Goal: Information Seeking & Learning: Find specific fact

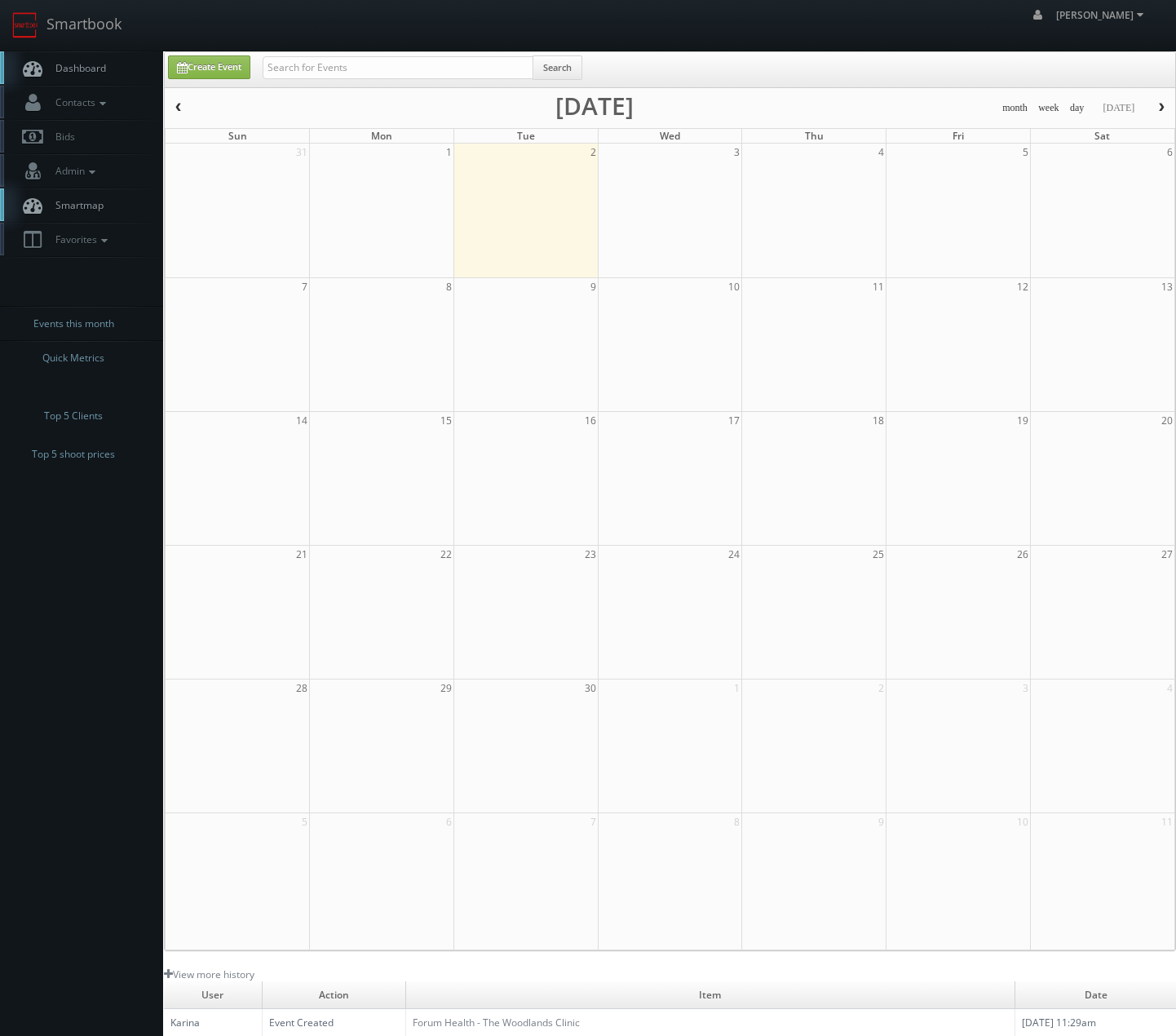
drag, startPoint x: 456, startPoint y: 40, endPoint x: 448, endPoint y: 64, distance: 25.3
click at [456, 40] on div "Chris_Sardinas Chris_Sardinas Profile Logout" at bounding box center [588, 25] width 1176 height 51
click at [448, 64] on input "text" at bounding box center [397, 67] width 270 height 23
type input "emlyn"
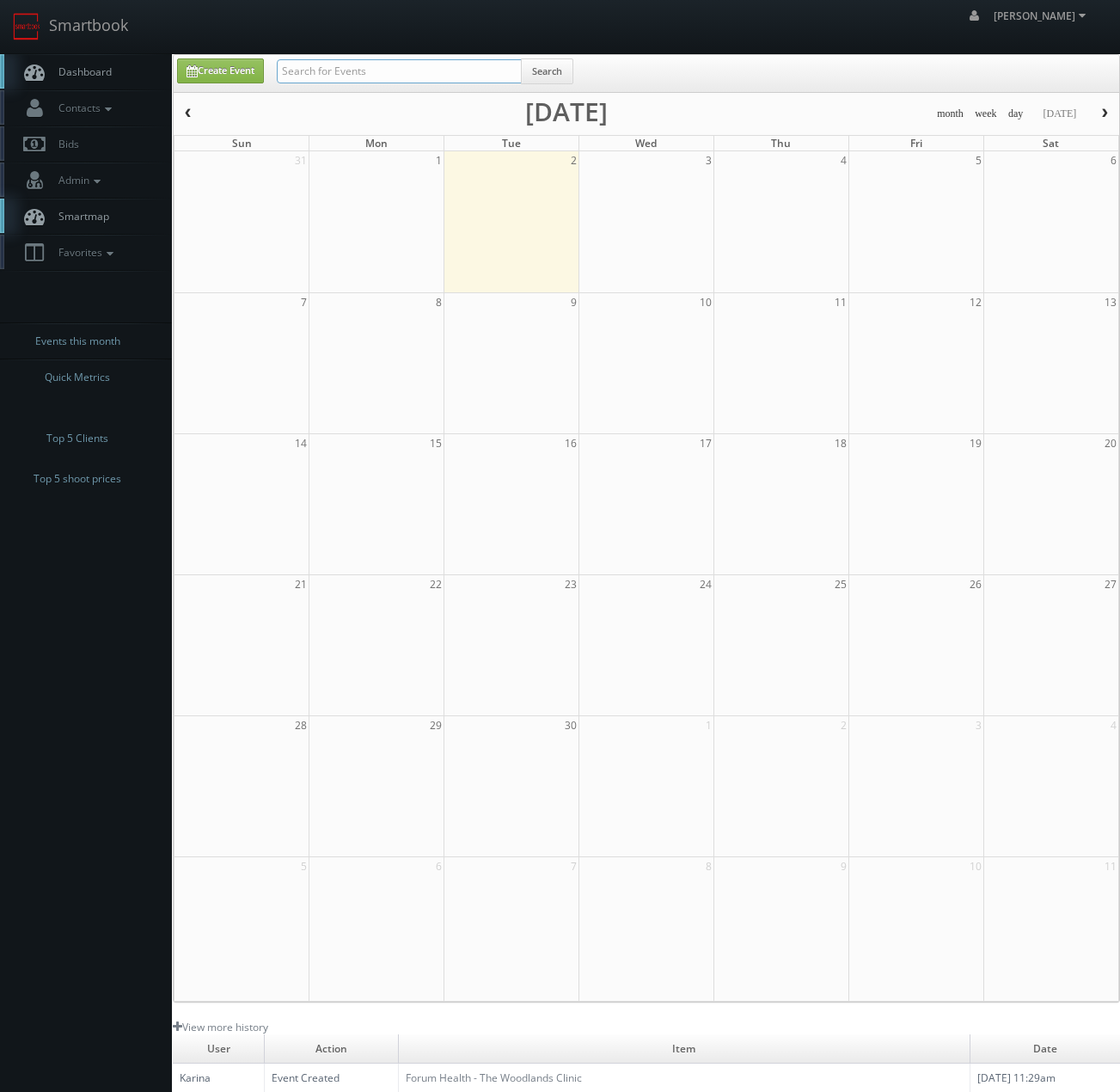
click at [367, 76] on input "text" at bounding box center [399, 71] width 245 height 24
type input "jeffrey wilson"
click at [298, 79] on input "text" at bounding box center [399, 71] width 245 height 24
type input "dupont"
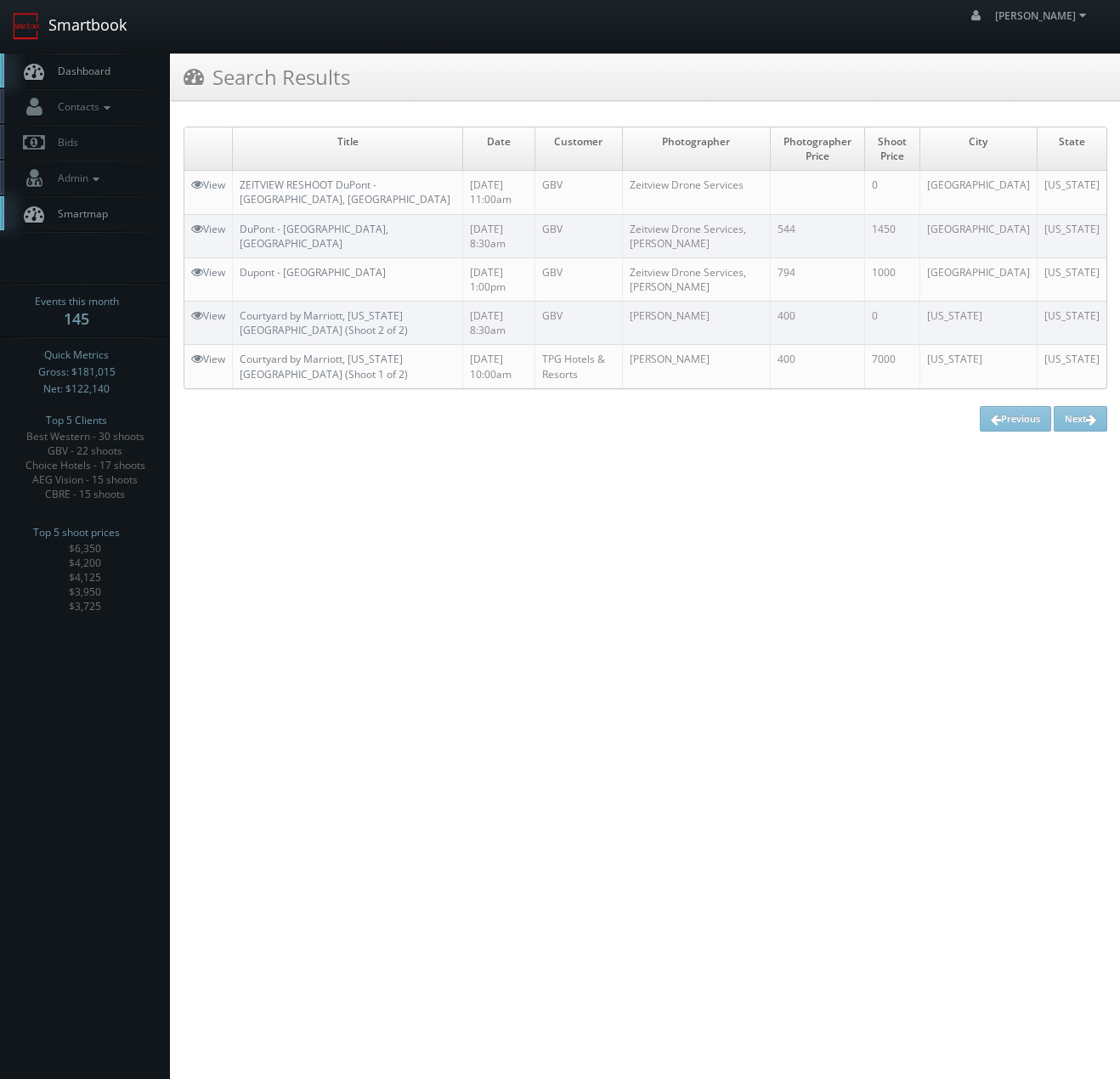
click at [78, 24] on link "Smartbook" at bounding box center [69, 26] width 139 height 53
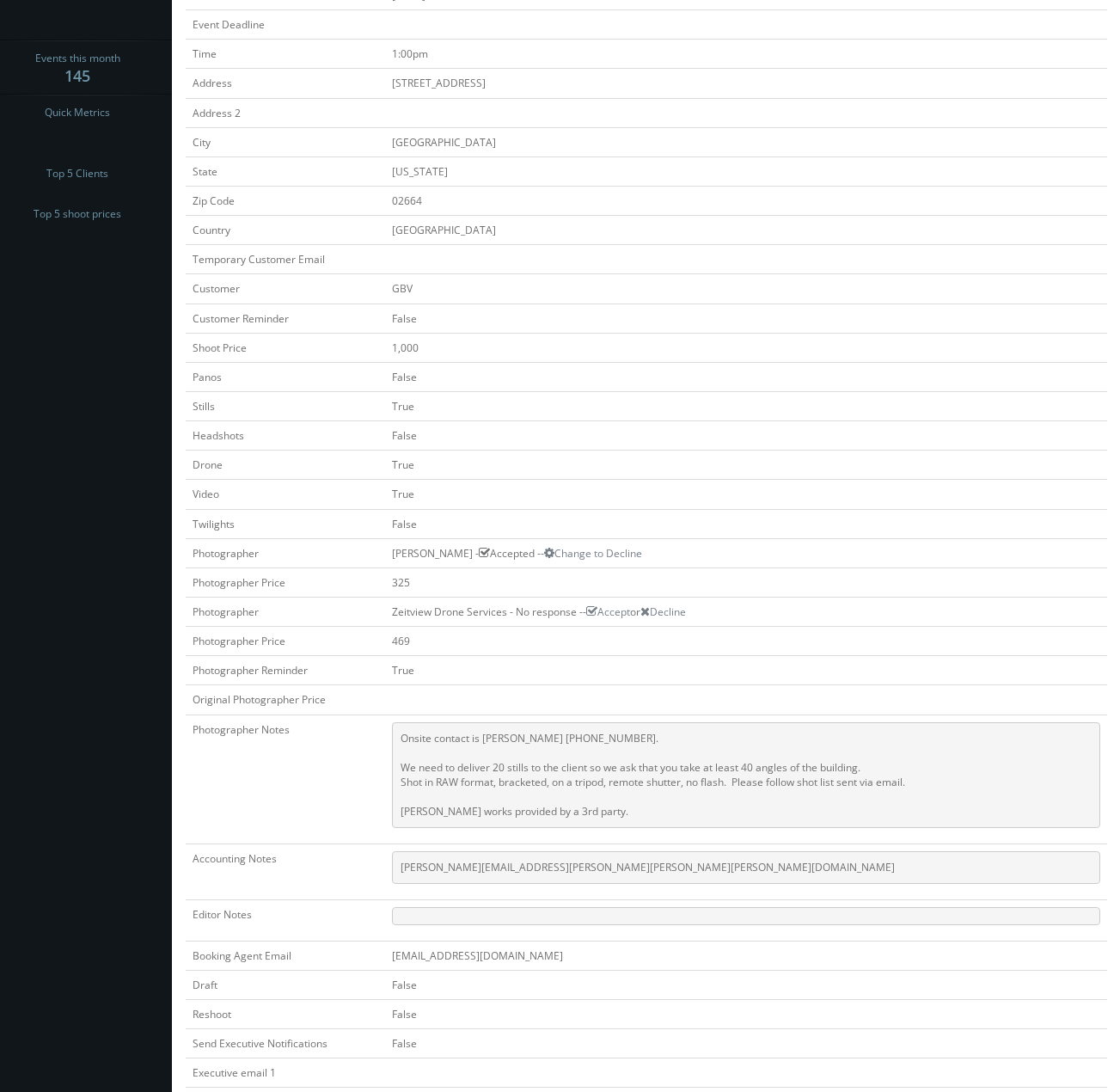
scroll to position [477, 0]
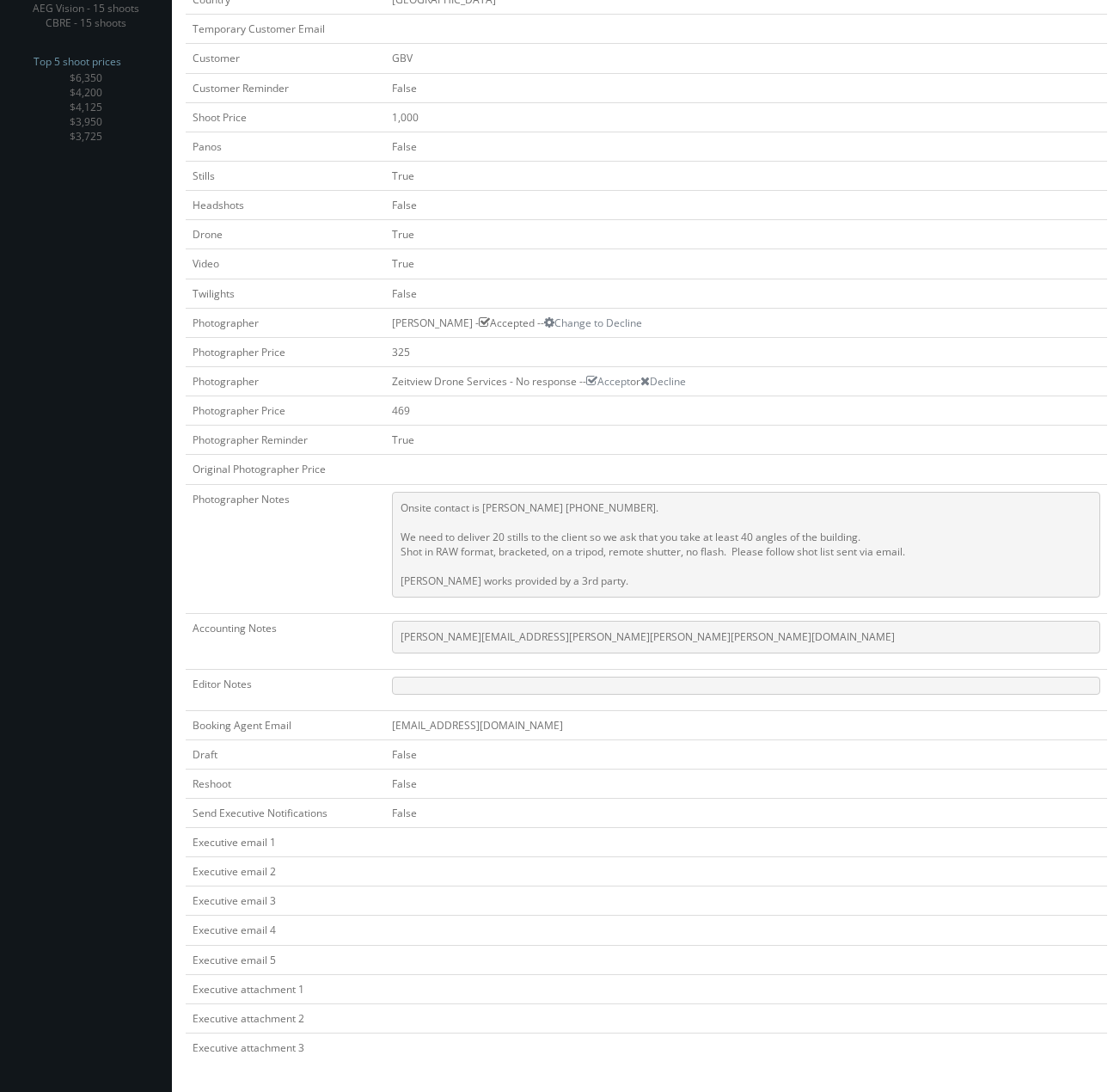
drag, startPoint x: 433, startPoint y: 92, endPoint x: 337, endPoint y: 60, distance: 101.2
click at [433, 92] on td "False" at bounding box center [745, 87] width 722 height 29
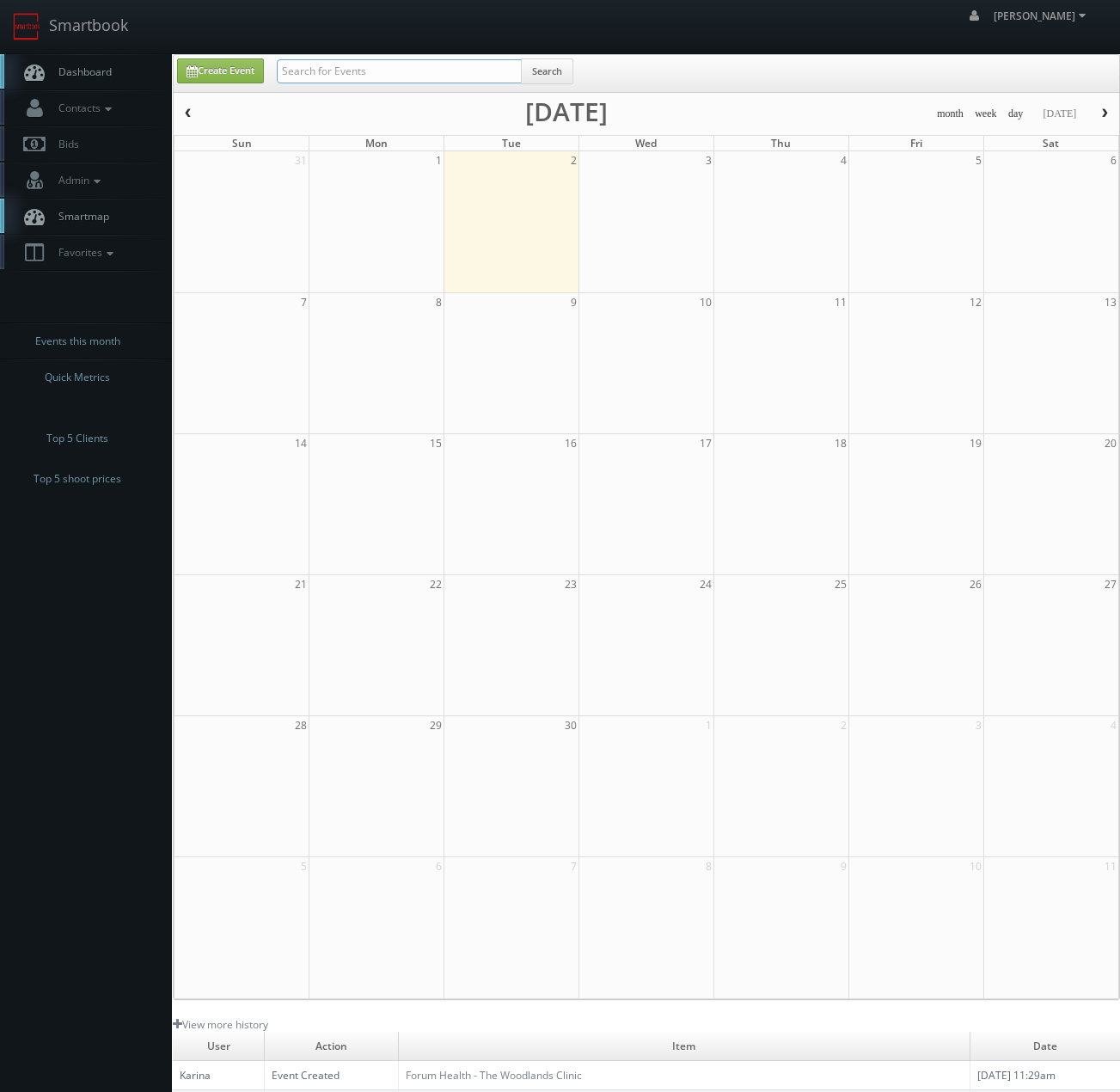
click at [465, 78] on input "text" at bounding box center [399, 71] width 245 height 24
type input "red roof"
